Goal: Learn about a topic

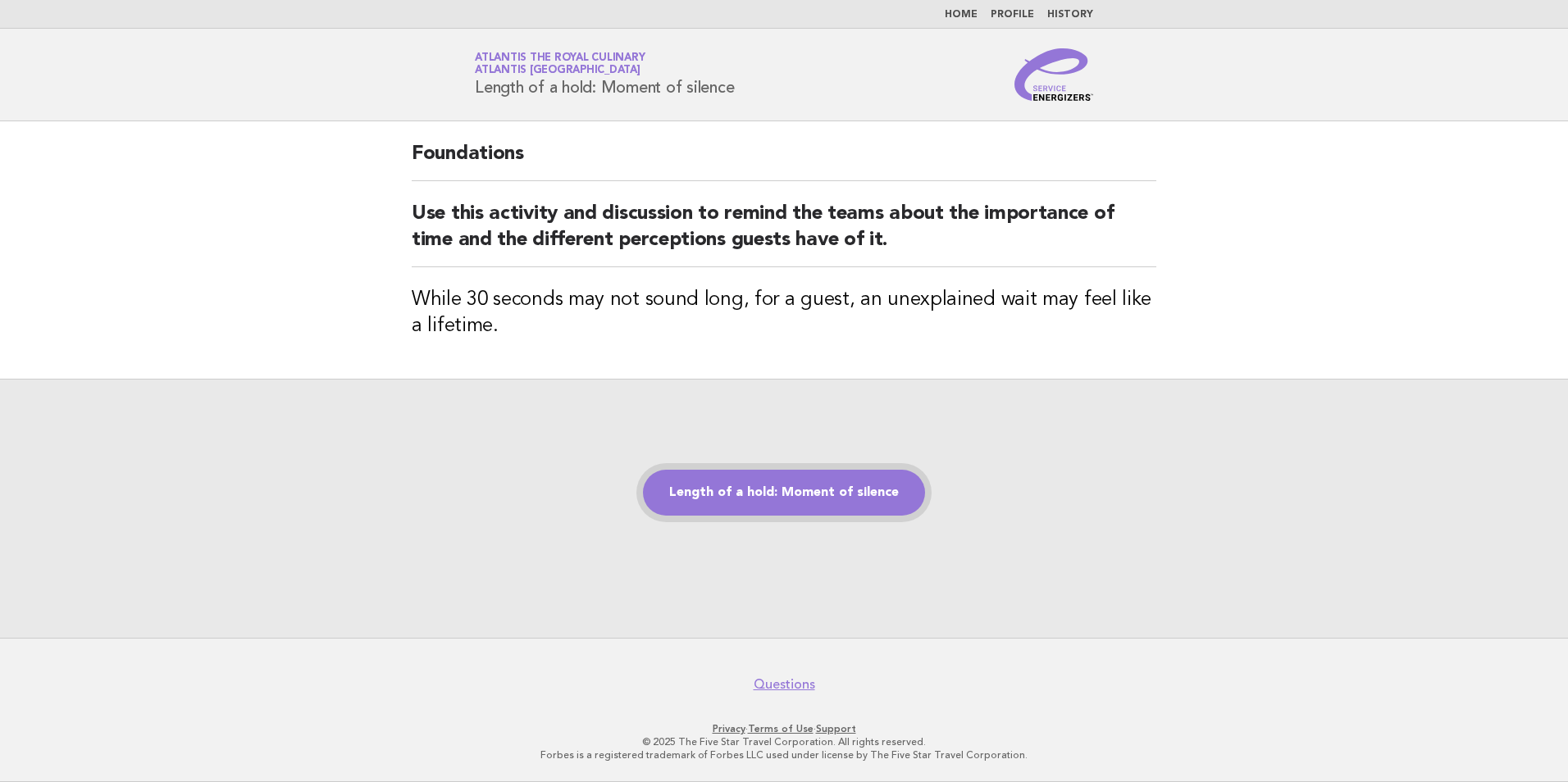
click at [763, 486] on link "Length of a hold: Moment of silence" at bounding box center [784, 493] width 282 height 46
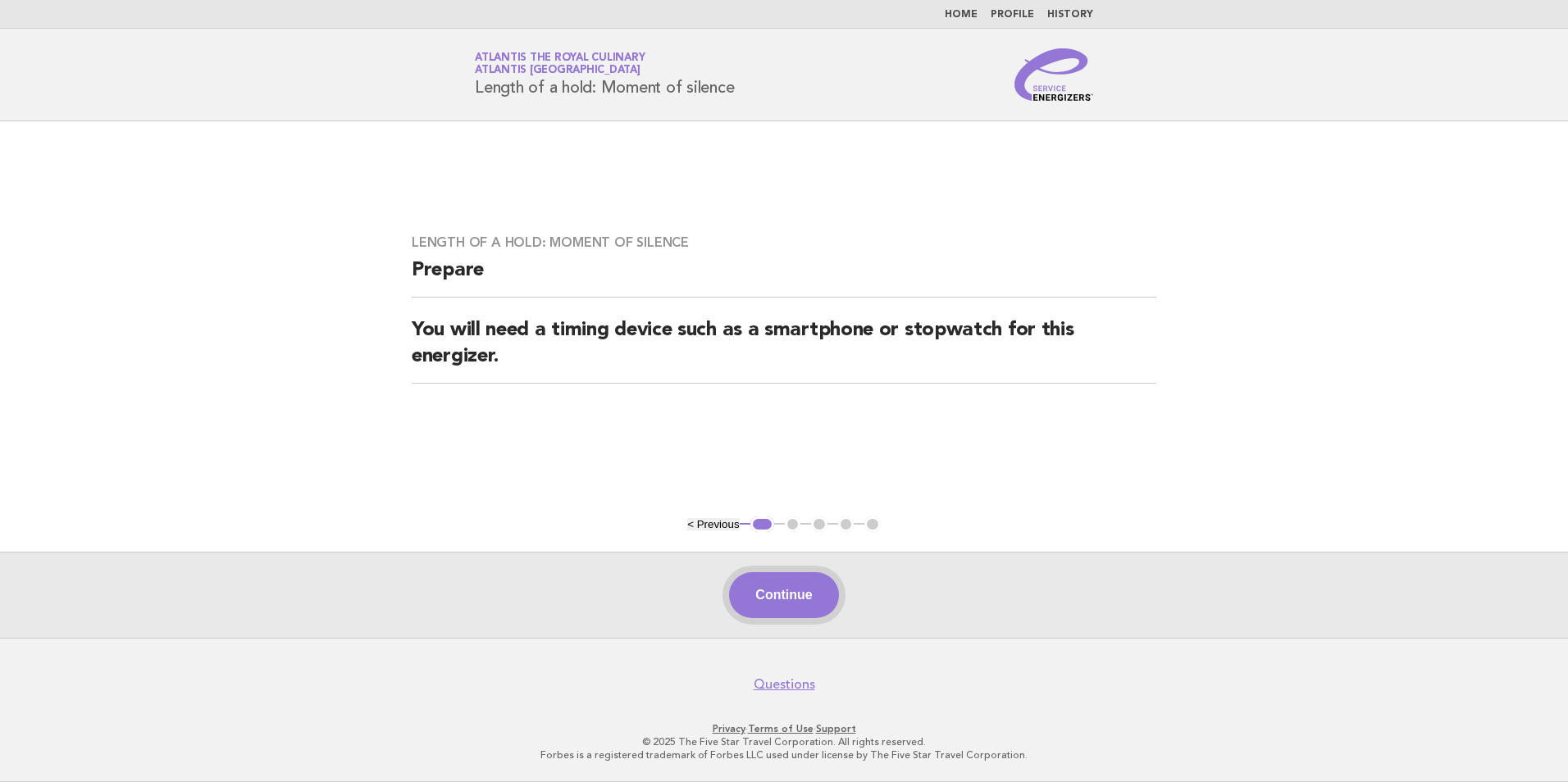
click at [781, 593] on button "Continue" at bounding box center [783, 595] width 109 height 46
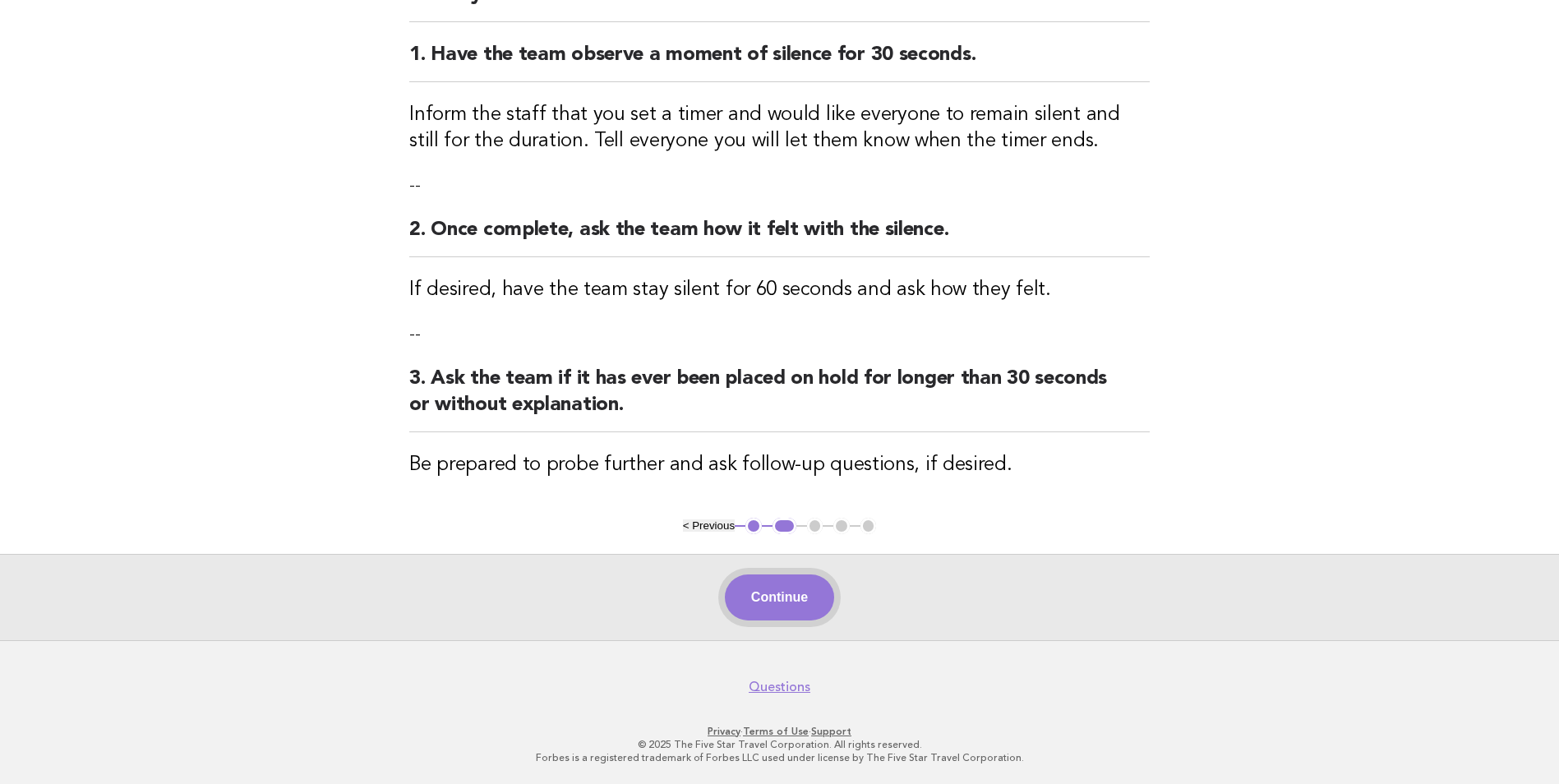
click at [776, 615] on button "Continue" at bounding box center [779, 598] width 109 height 46
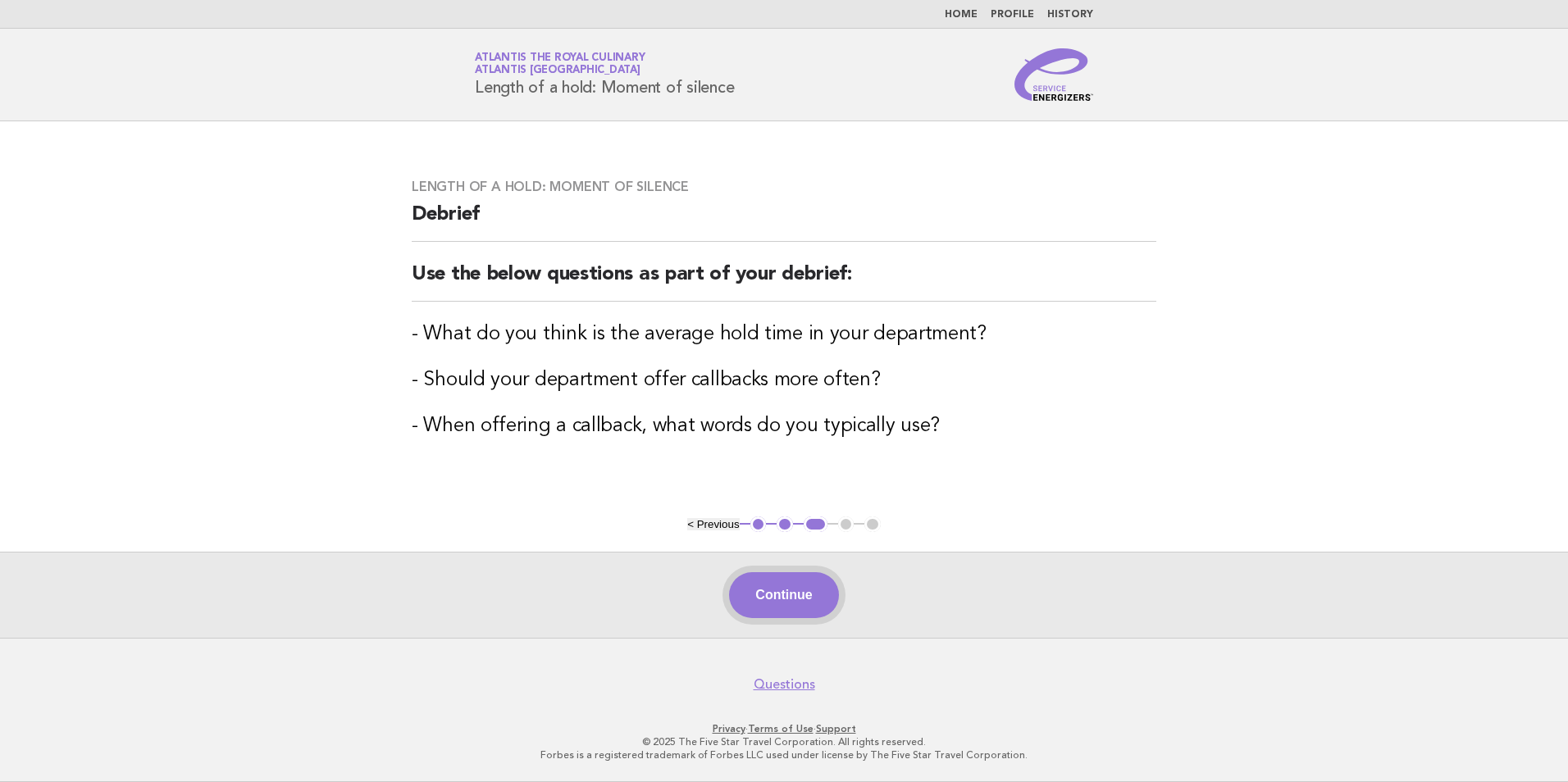
click at [811, 600] on button "Continue" at bounding box center [783, 595] width 109 height 46
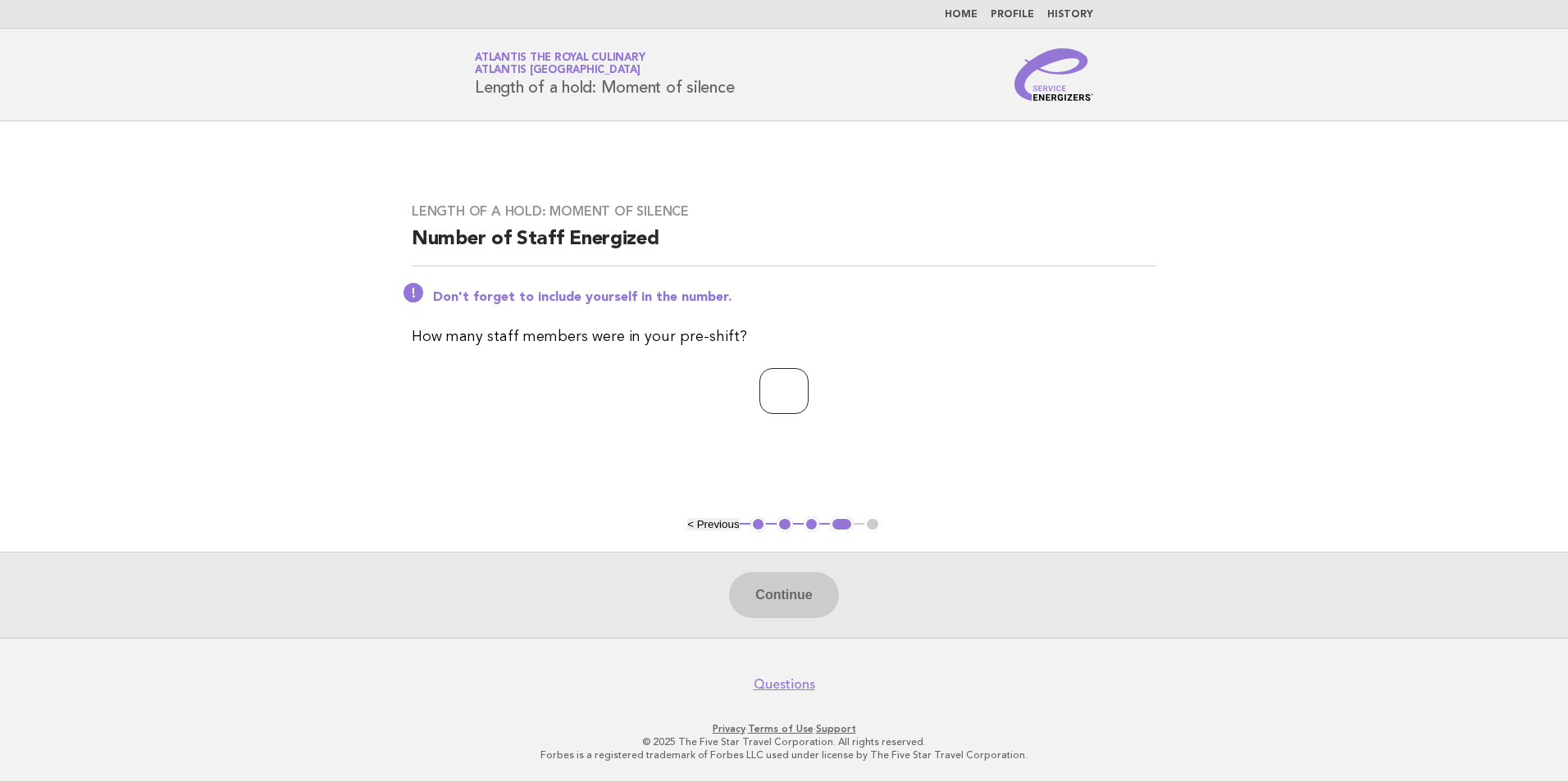
click at [776, 409] on input "number" at bounding box center [784, 391] width 49 height 46
type input "*"
click at [818, 599] on button "Continue" at bounding box center [783, 595] width 109 height 46
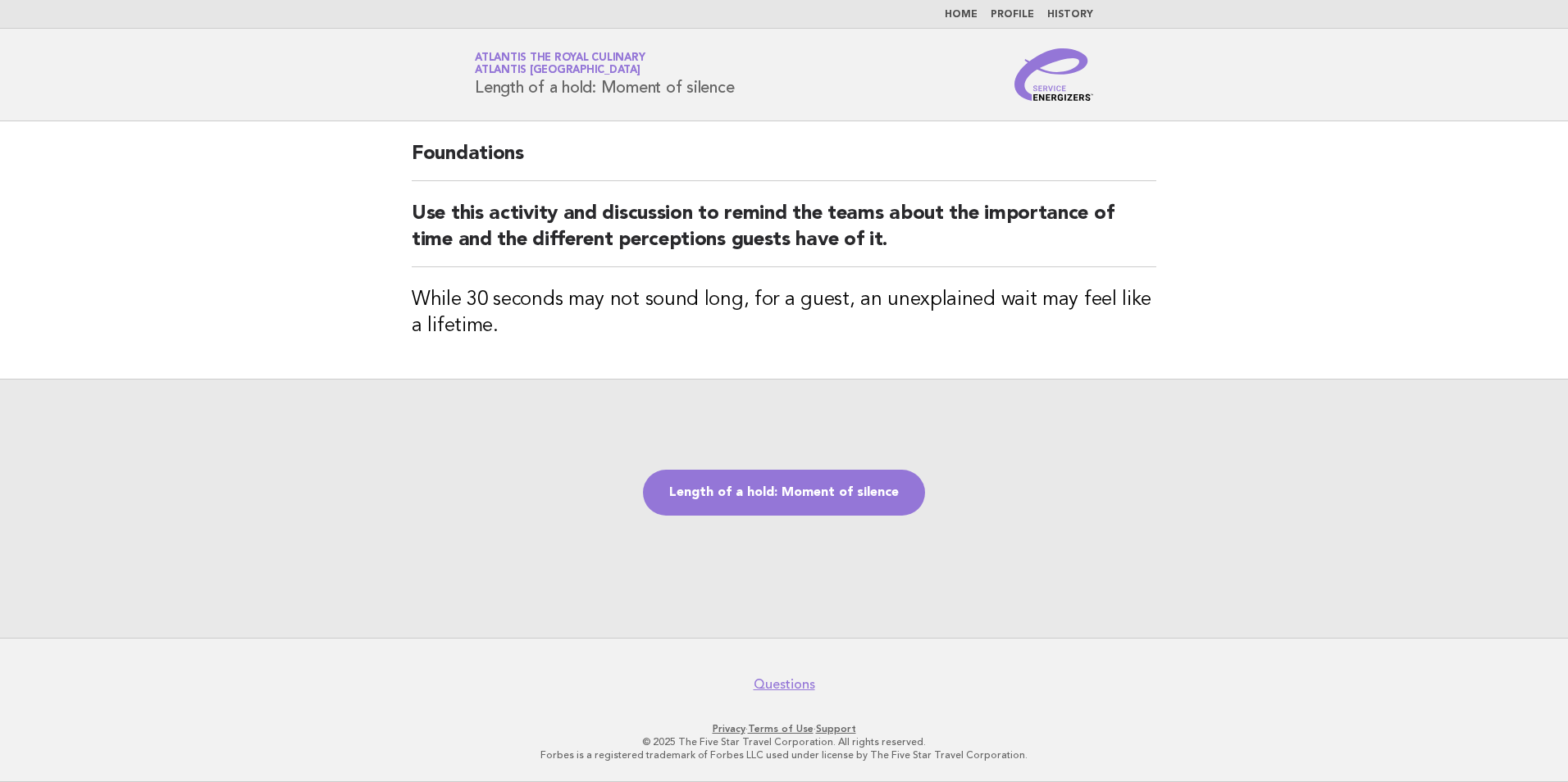
click at [509, 479] on div "Length of a hold: Moment of silence" at bounding box center [784, 508] width 1568 height 259
